Goal: Task Accomplishment & Management: Use online tool/utility

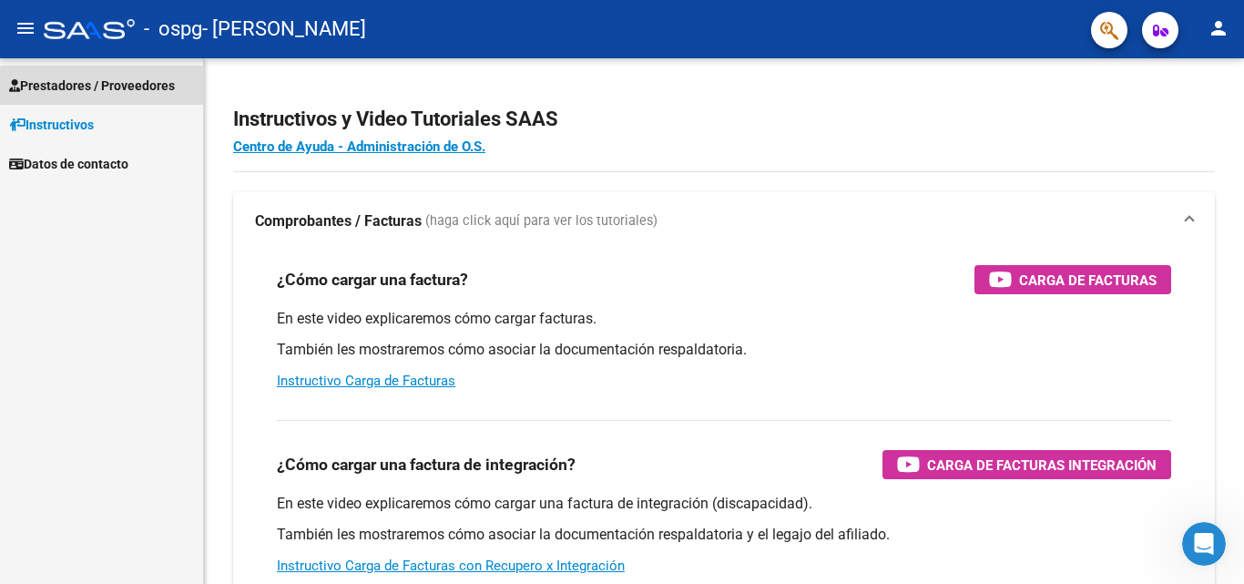
click at [154, 92] on span "Prestadores / Proveedores" at bounding box center [92, 86] width 166 height 20
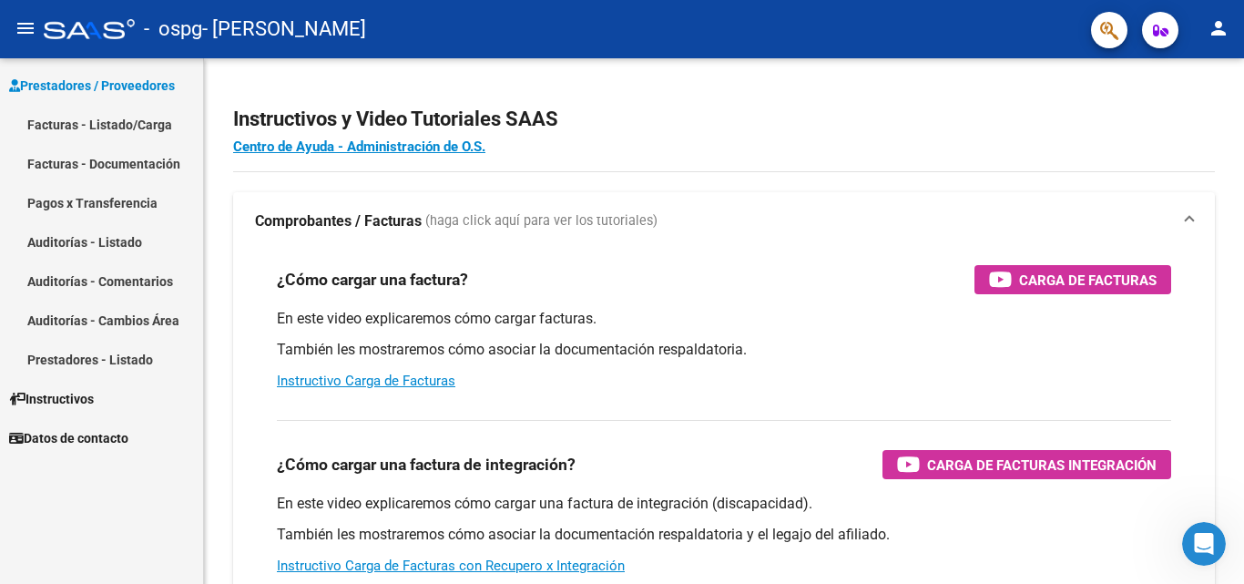
click at [147, 133] on link "Facturas - Listado/Carga" at bounding box center [101, 124] width 203 height 39
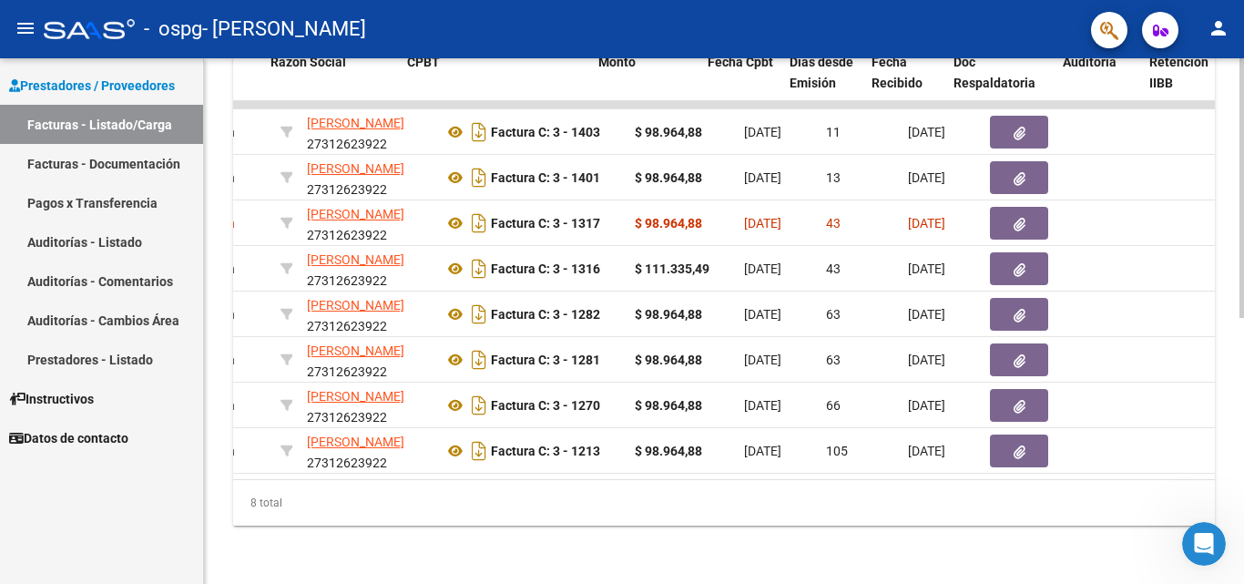
scroll to position [0, 473]
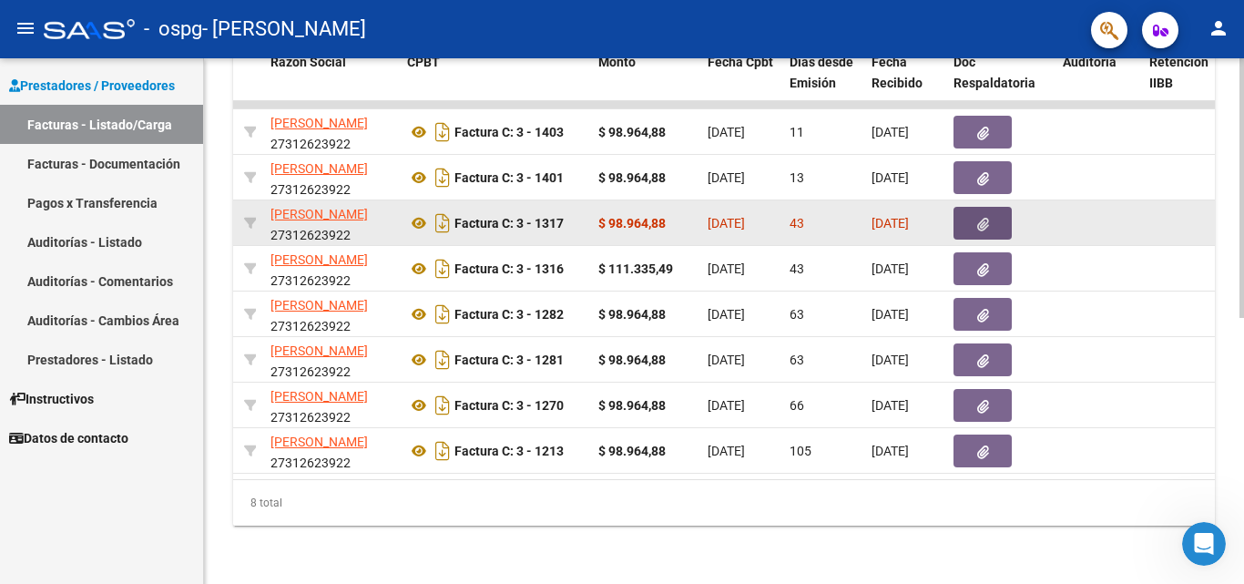
click at [986, 218] on icon "button" at bounding box center [983, 225] width 12 height 14
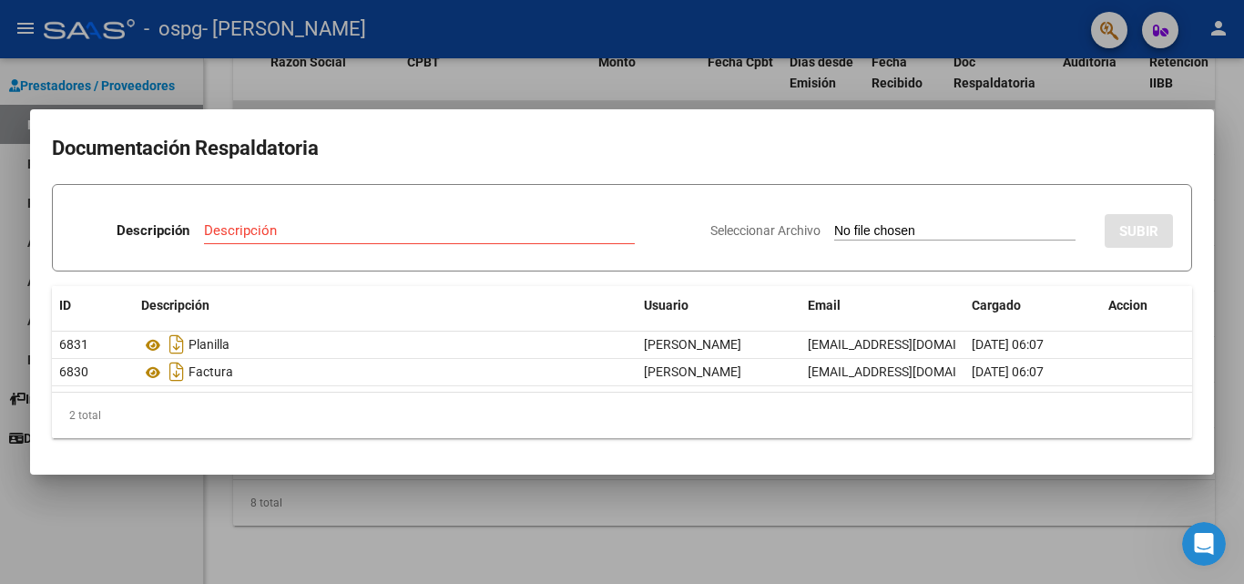
click at [961, 237] on input "Seleccionar Archivo" at bounding box center [954, 231] width 241 height 17
click at [470, 235] on input "Descripción" at bounding box center [419, 230] width 431 height 16
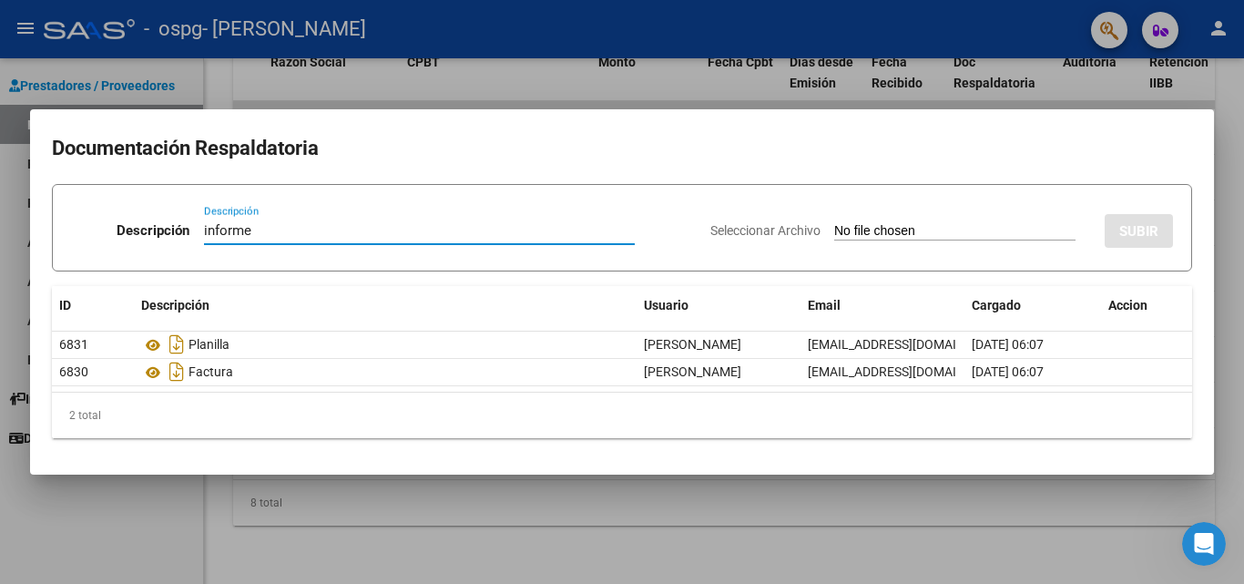
type input "informe"
click at [899, 212] on div "Seleccionar Archivo SUBIR" at bounding box center [941, 227] width 462 height 56
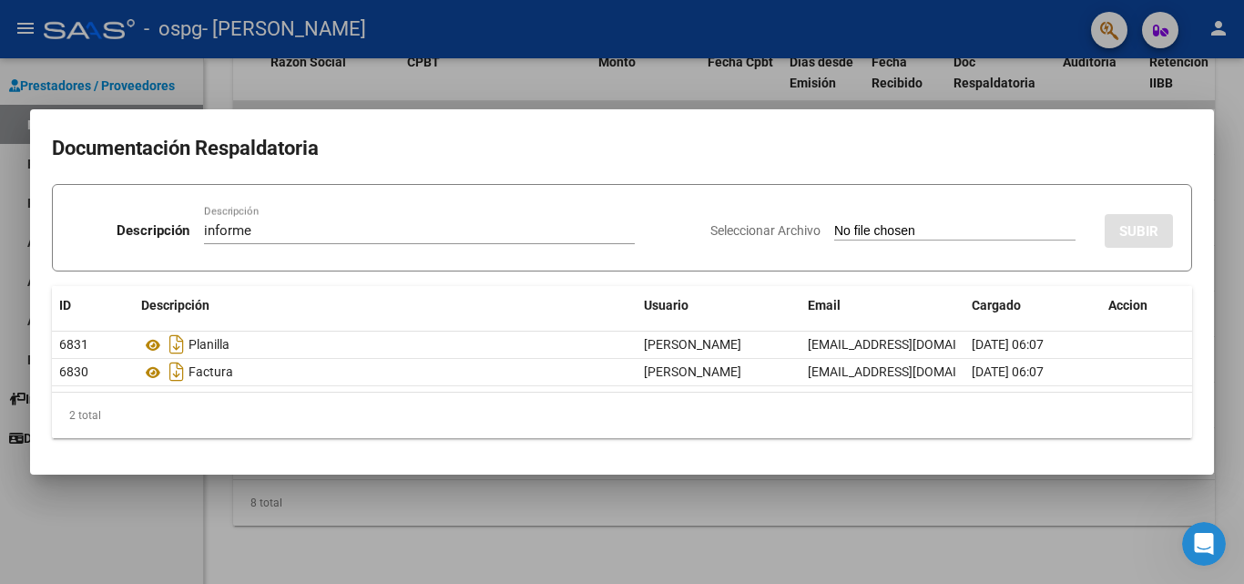
click at [898, 230] on input "Seleccionar Archivo" at bounding box center [954, 231] width 241 height 17
type input "C:\fakepath\Comparto 'Documento sin título-1' contigo.pdf"
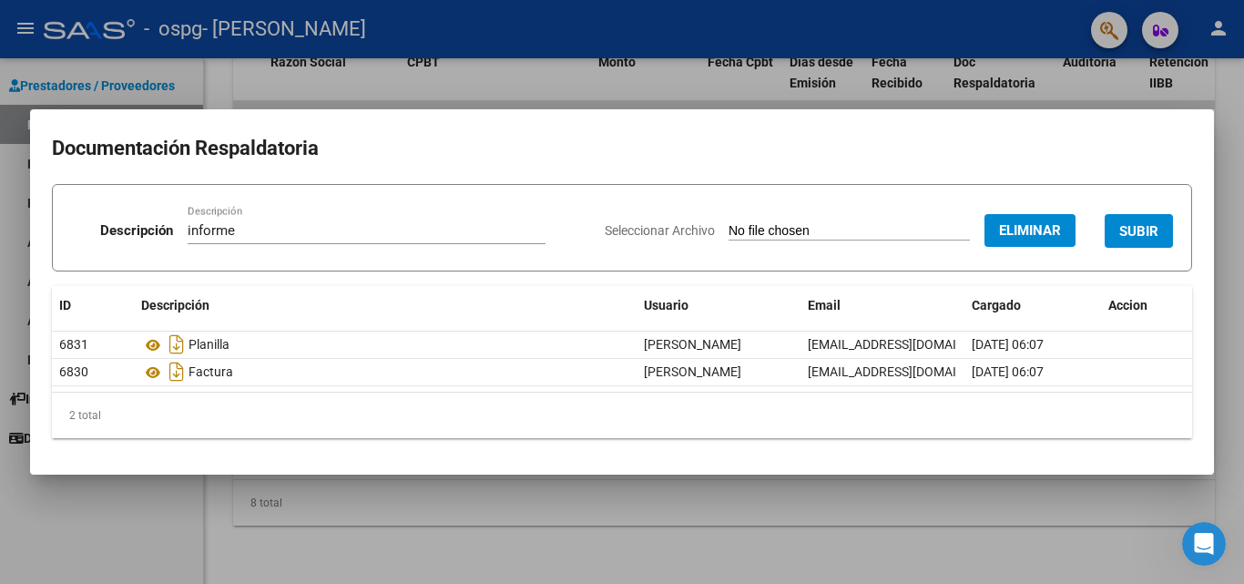
click at [1150, 228] on span "SUBIR" at bounding box center [1138, 231] width 39 height 16
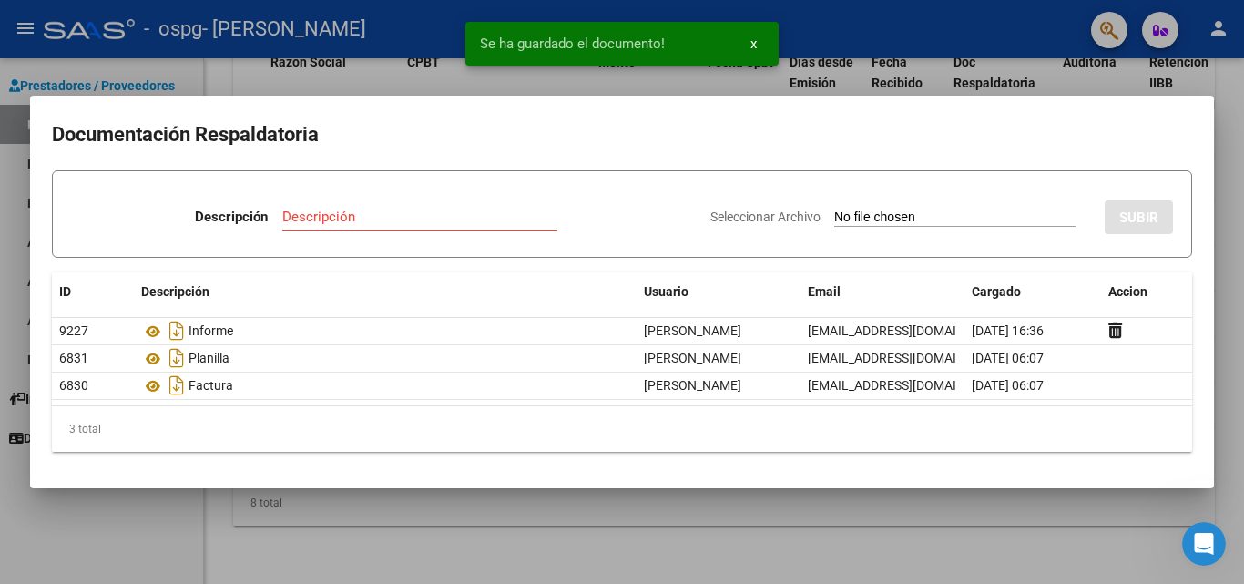
click at [670, 531] on div at bounding box center [622, 292] width 1244 height 584
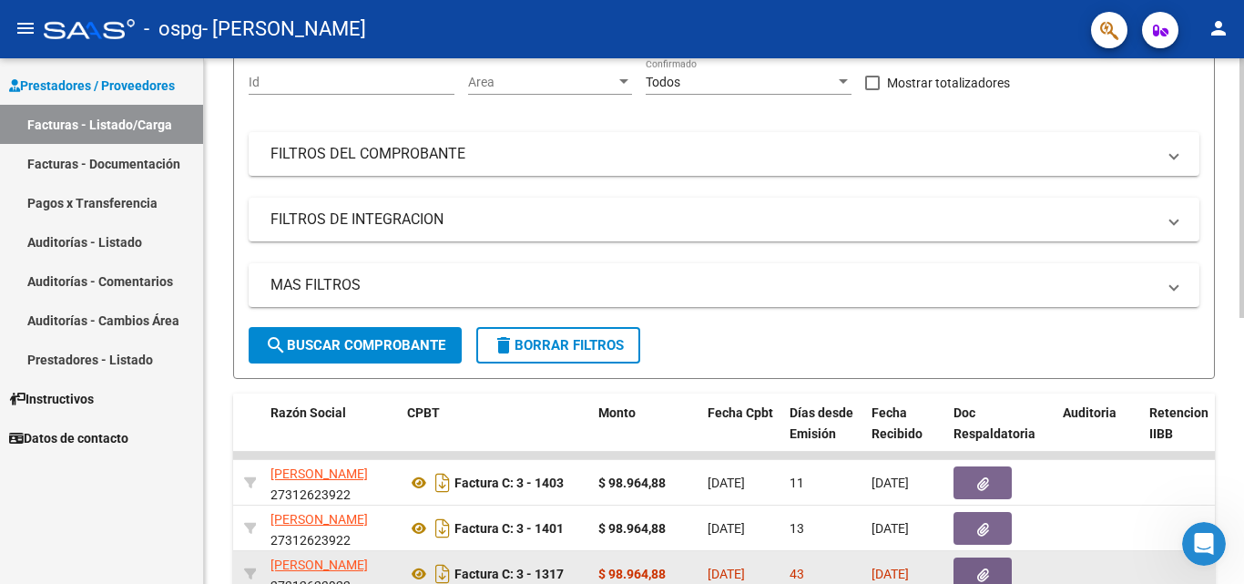
scroll to position [355, 0]
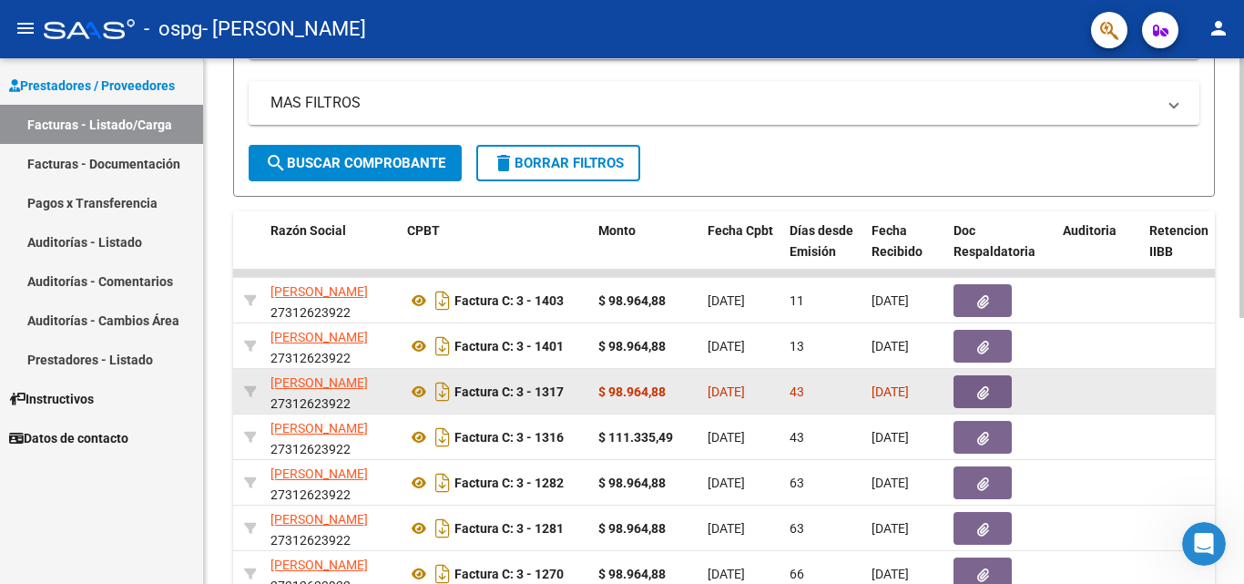
click at [980, 390] on icon "button" at bounding box center [983, 393] width 12 height 14
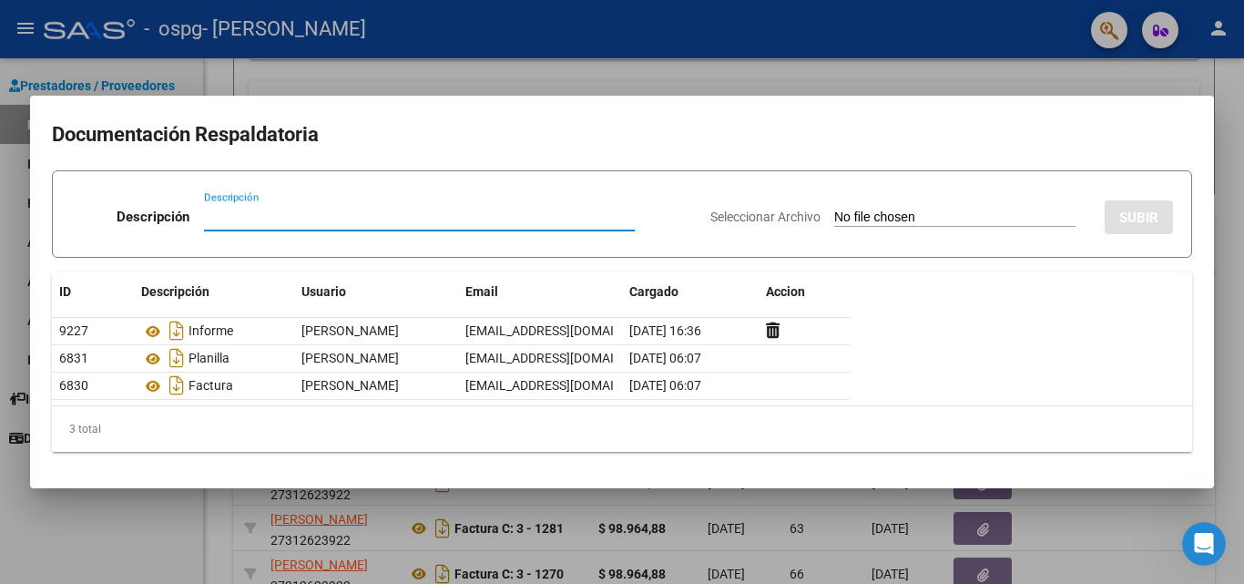
click at [975, 85] on div at bounding box center [622, 292] width 1244 height 584
